Goal: Task Accomplishment & Management: Complete application form

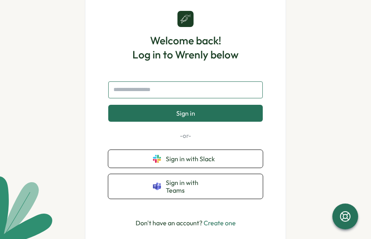
click at [143, 94] on input "text" at bounding box center [185, 89] width 154 height 17
type input "**********"
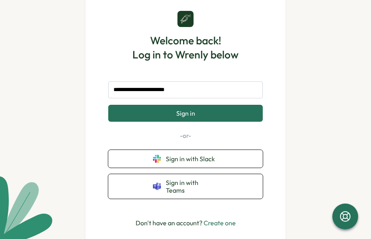
click at [165, 113] on button "Sign in" at bounding box center [185, 113] width 154 height 17
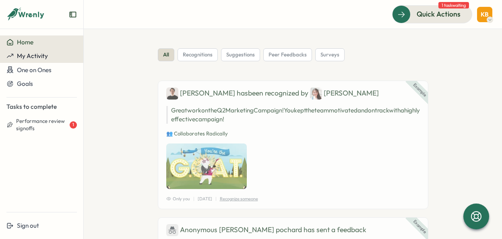
click at [27, 60] on button "My Activity" at bounding box center [41, 56] width 83 height 14
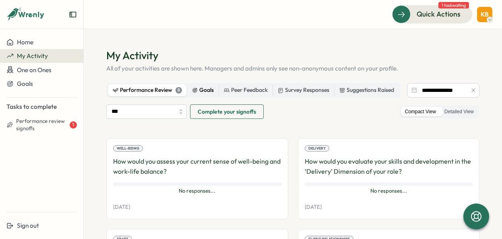
click at [199, 89] on div "Goals" at bounding box center [203, 90] width 22 height 9
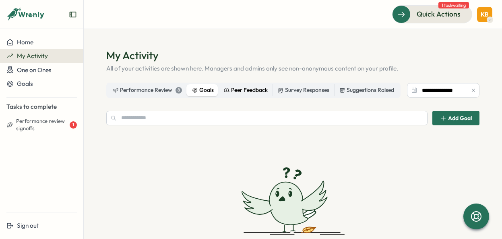
click at [231, 90] on div "Peer Feedback" at bounding box center [246, 90] width 44 height 9
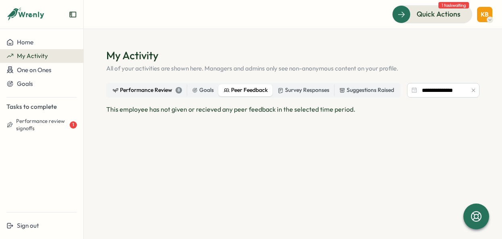
click at [128, 90] on div "Performance Review 8" at bounding box center [147, 90] width 69 height 9
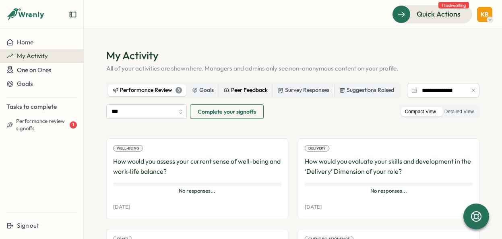
click at [255, 89] on div "Peer Feedback" at bounding box center [246, 90] width 44 height 9
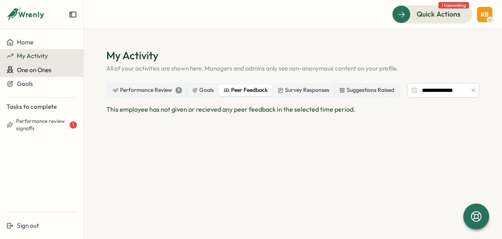
click at [23, 71] on span "One on Ones" at bounding box center [34, 70] width 35 height 8
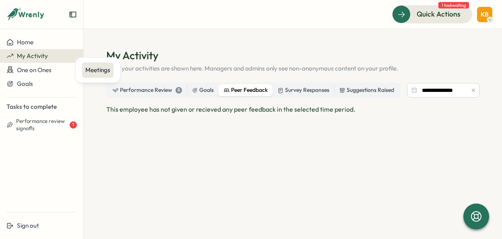
click at [91, 72] on div "Meetings" at bounding box center [97, 70] width 25 height 9
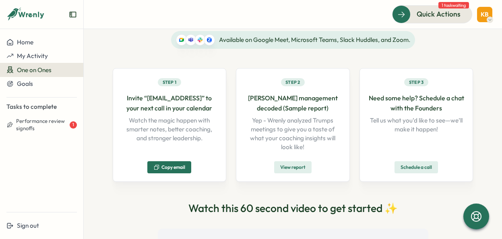
scroll to position [55, 0]
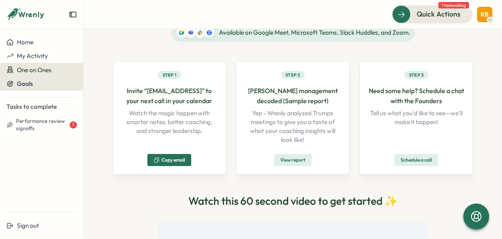
click at [25, 86] on span "Goals" at bounding box center [25, 84] width 16 height 8
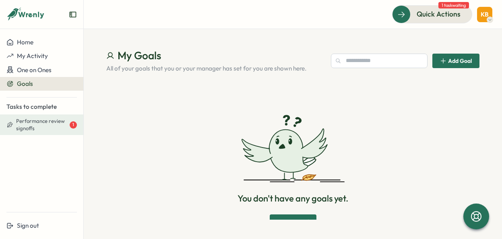
click at [37, 124] on span "Performance review signoffs" at bounding box center [42, 124] width 52 height 14
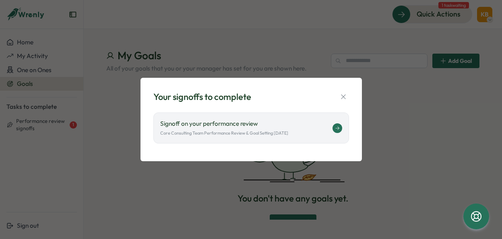
click at [187, 135] on p "Core Consulting Team Performance Review & Goal Setting July 2025" at bounding box center [224, 133] width 128 height 7
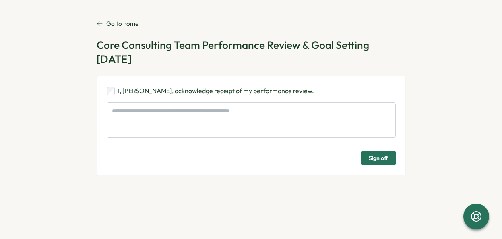
type textarea "*"
click at [119, 24] on p "Go to home" at bounding box center [122, 23] width 32 height 9
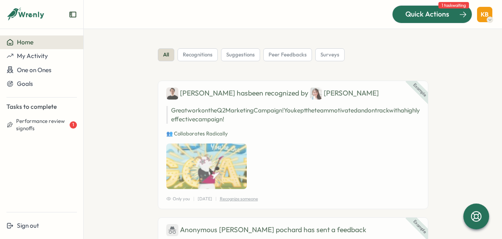
click at [451, 14] on div "Quick Actions" at bounding box center [427, 14] width 73 height 10
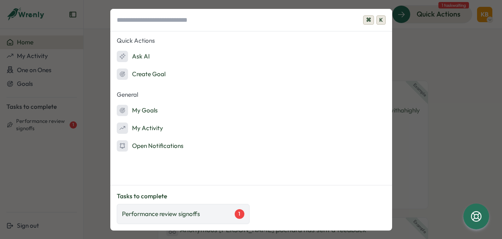
click at [197, 208] on div "Performance review signoffs 1" at bounding box center [183, 214] width 133 height 20
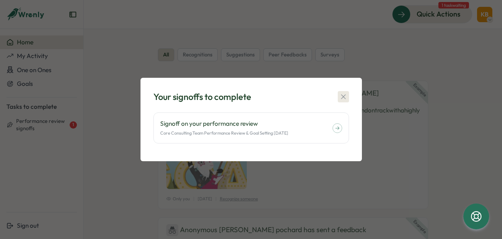
click at [340, 97] on icon "button" at bounding box center [343, 97] width 8 height 8
